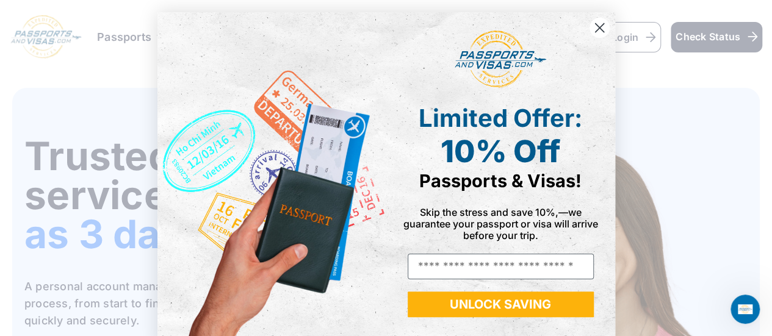
click at [596, 32] on circle "Close dialog" at bounding box center [599, 28] width 20 height 20
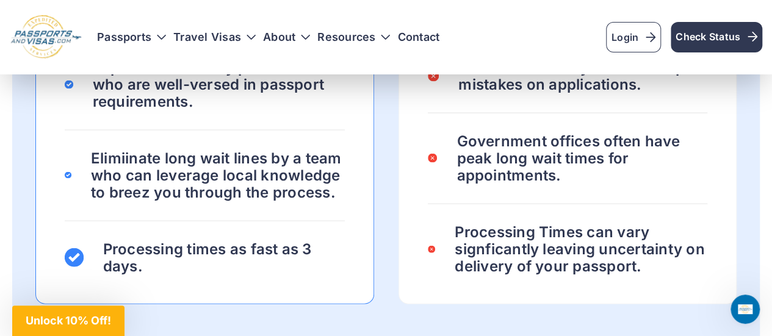
scroll to position [1220, 0]
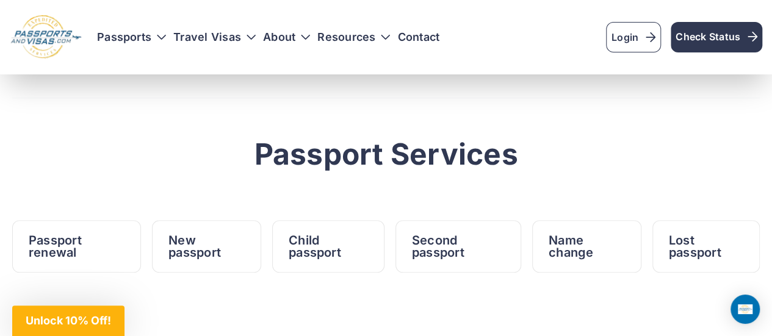
scroll to position [427, 0]
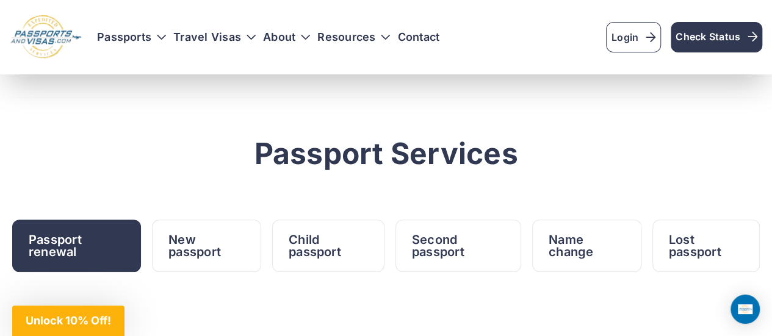
click at [114, 220] on link "Passport renewal" at bounding box center [76, 246] width 129 height 52
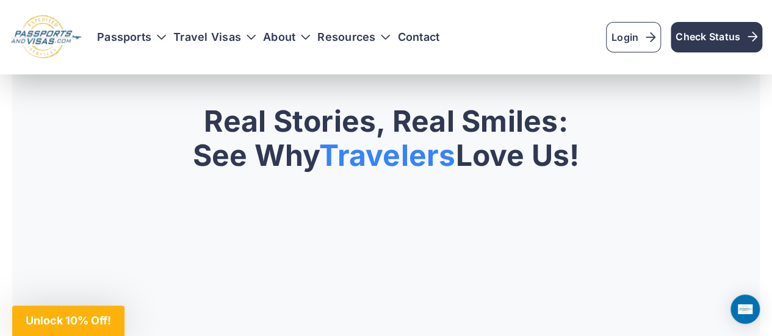
scroll to position [6363, 0]
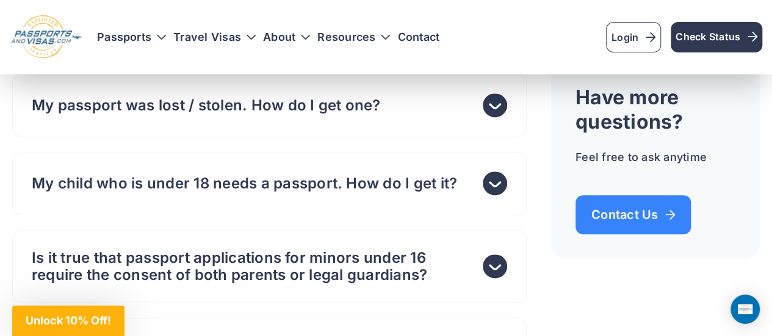
scroll to position [7261, 0]
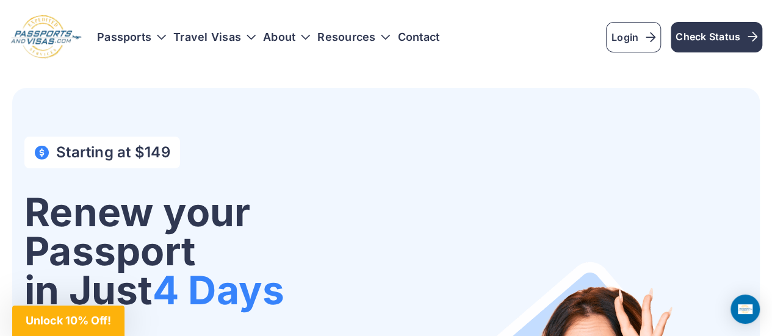
click at [622, 99] on div "Starting at $149 Renew your Passport in Just 4 Days Save time and expedite your…" at bounding box center [385, 319] width 747 height 462
click at [131, 32] on h3 "Passports" at bounding box center [131, 37] width 69 height 12
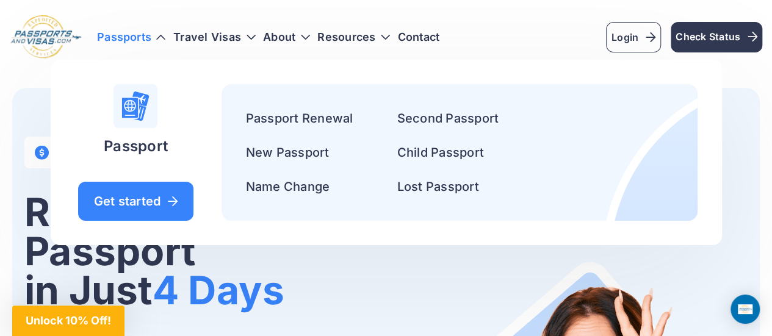
click at [546, 45] on div "Passports Passport Get started Passport Renewal" at bounding box center [429, 37] width 665 height 31
